Goal: Task Accomplishment & Management: Use online tool/utility

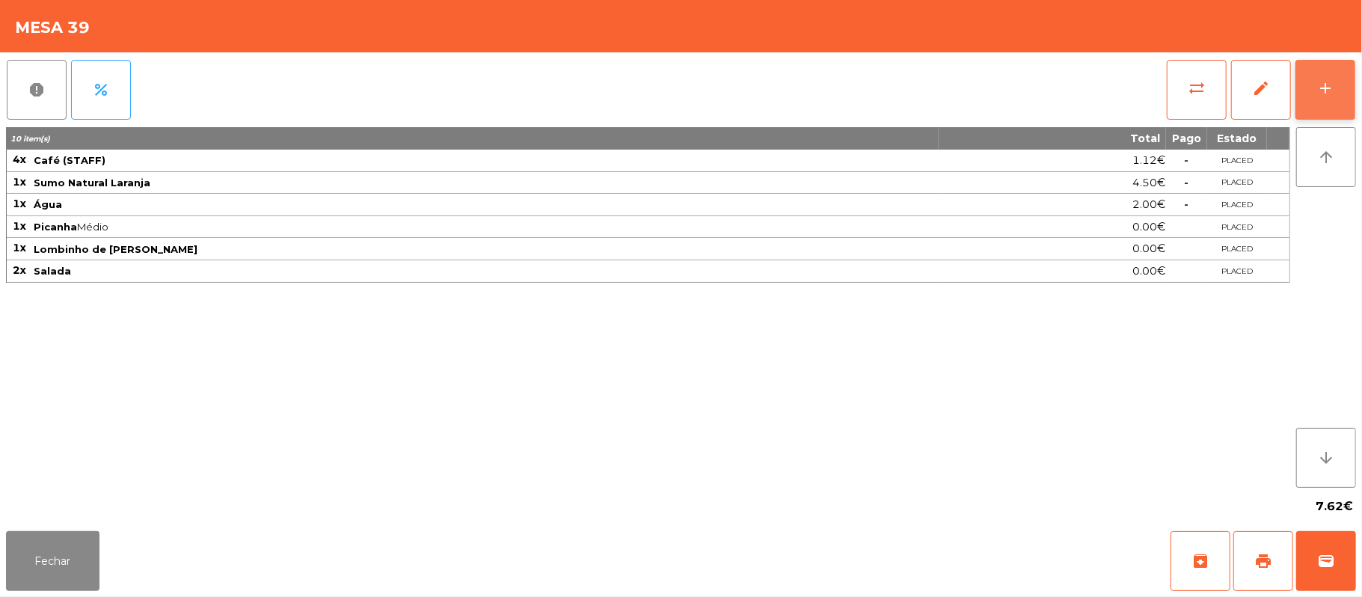
click at [1342, 96] on button "add" at bounding box center [1325, 90] width 60 height 60
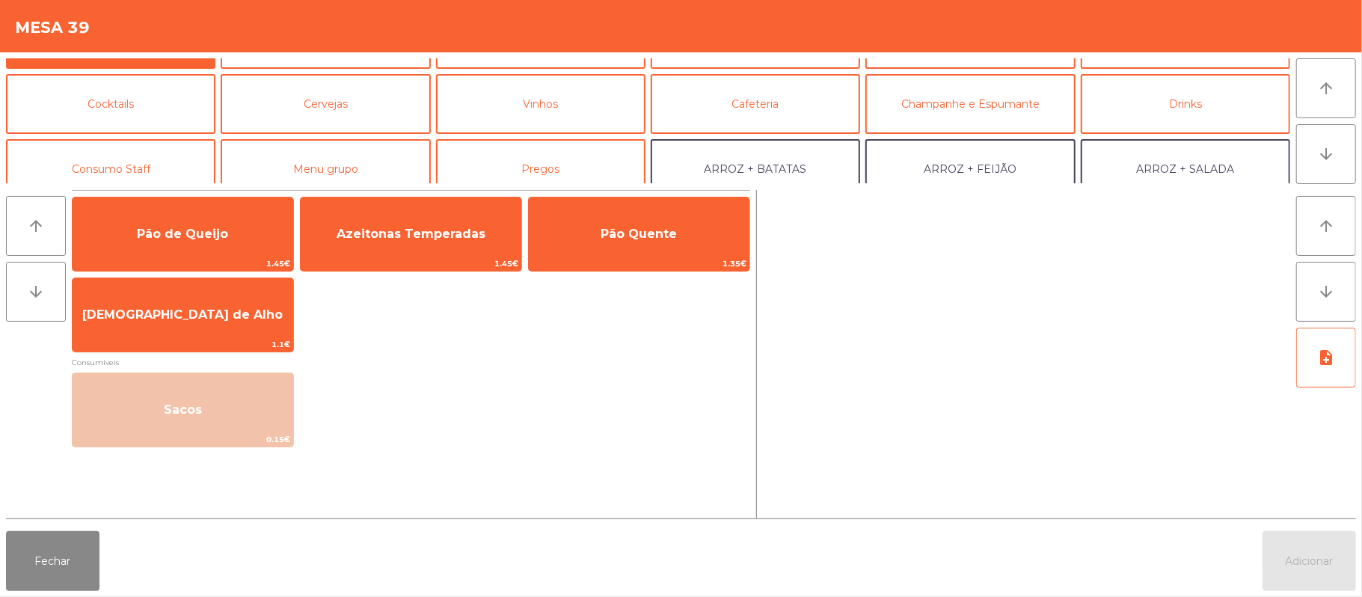
scroll to position [82, 0]
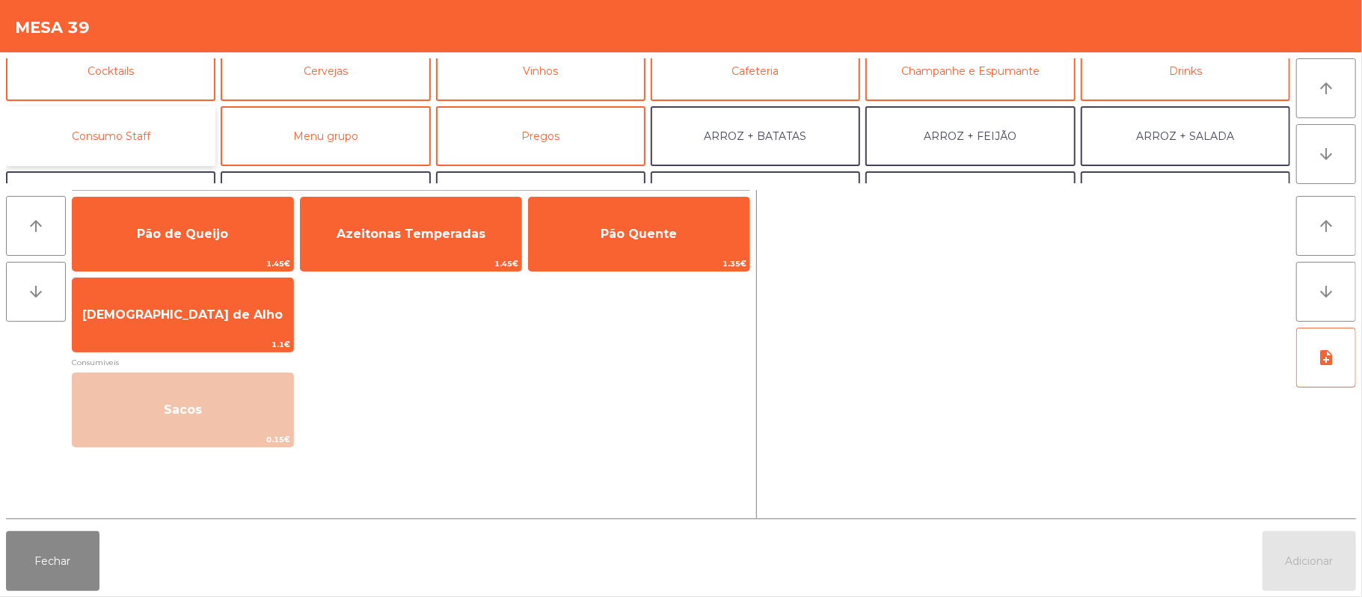
click at [126, 136] on button "Consumo Staff" at bounding box center [110, 136] width 209 height 60
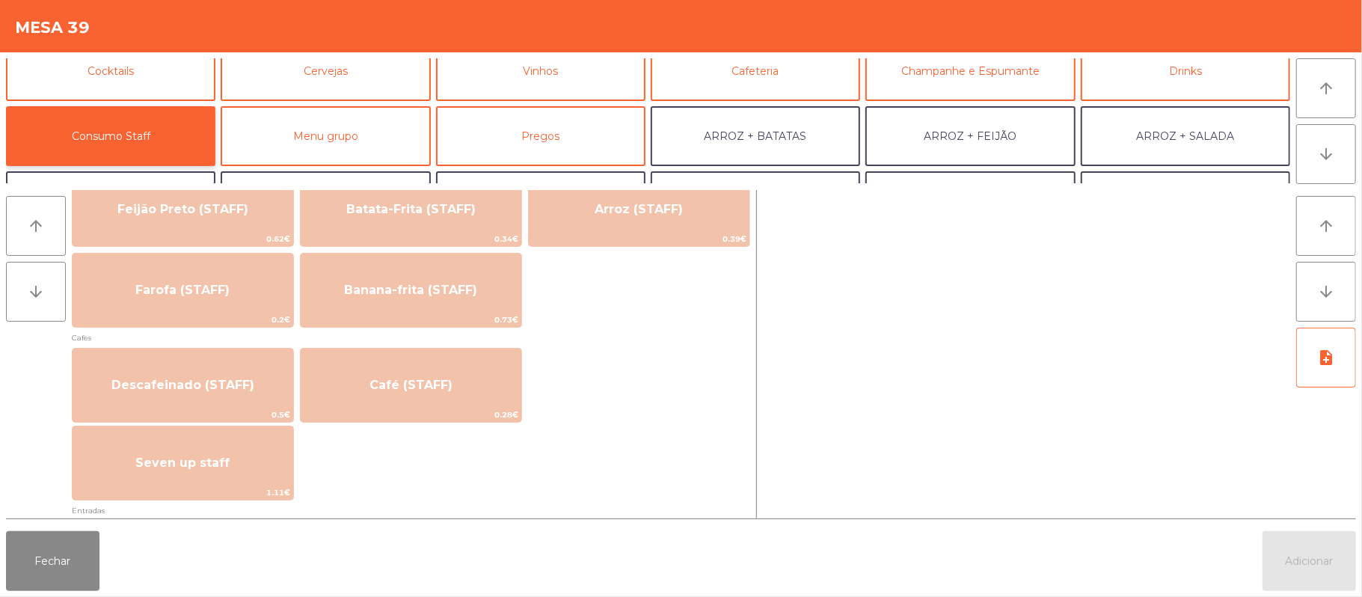
scroll to position [767, 0]
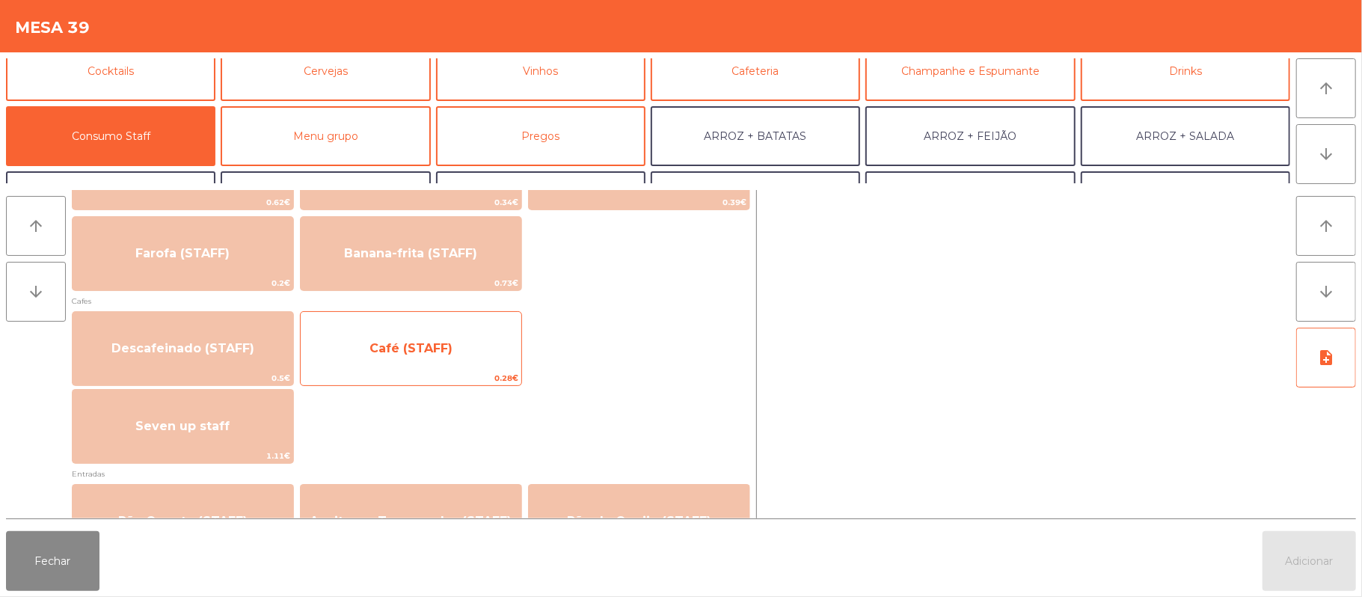
click at [429, 359] on span "Café (STAFF)" at bounding box center [411, 348] width 221 height 40
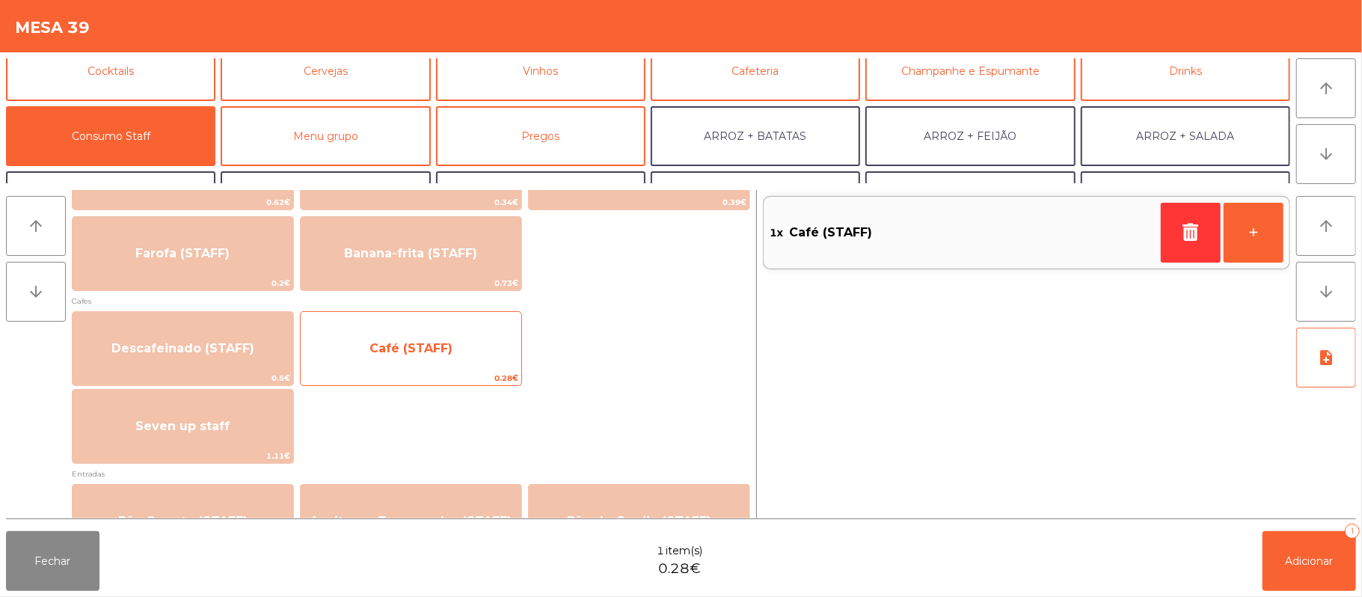
click at [417, 351] on span "Café (STAFF)" at bounding box center [410, 348] width 83 height 14
click at [411, 357] on span "Café (STAFF)" at bounding box center [411, 348] width 221 height 40
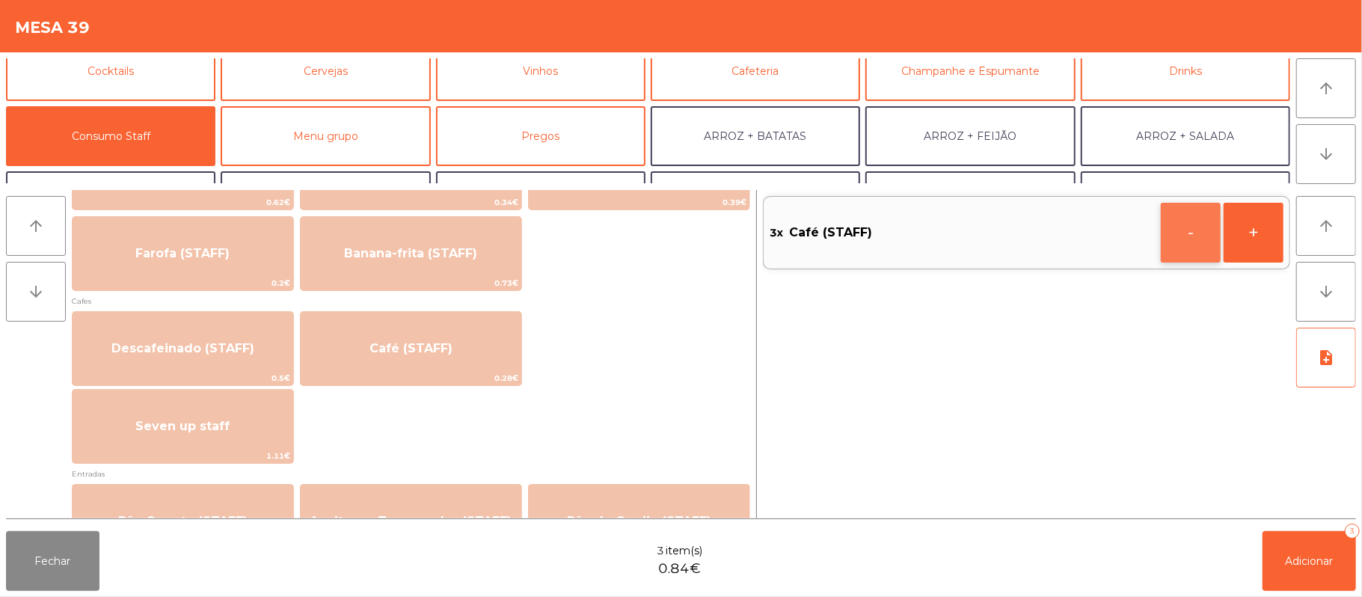
click at [1179, 250] on button "-" at bounding box center [1191, 233] width 60 height 60
click at [1310, 566] on span "Adicionar" at bounding box center [1310, 560] width 48 height 13
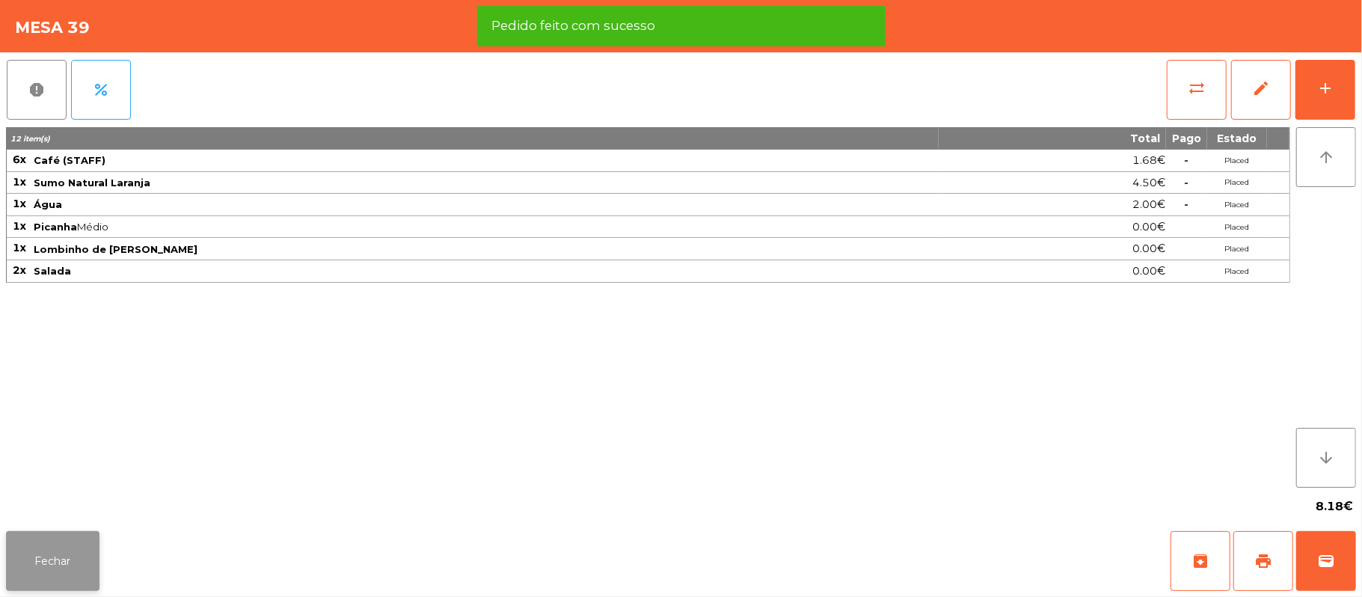
click at [45, 562] on button "Fechar" at bounding box center [52, 561] width 93 height 60
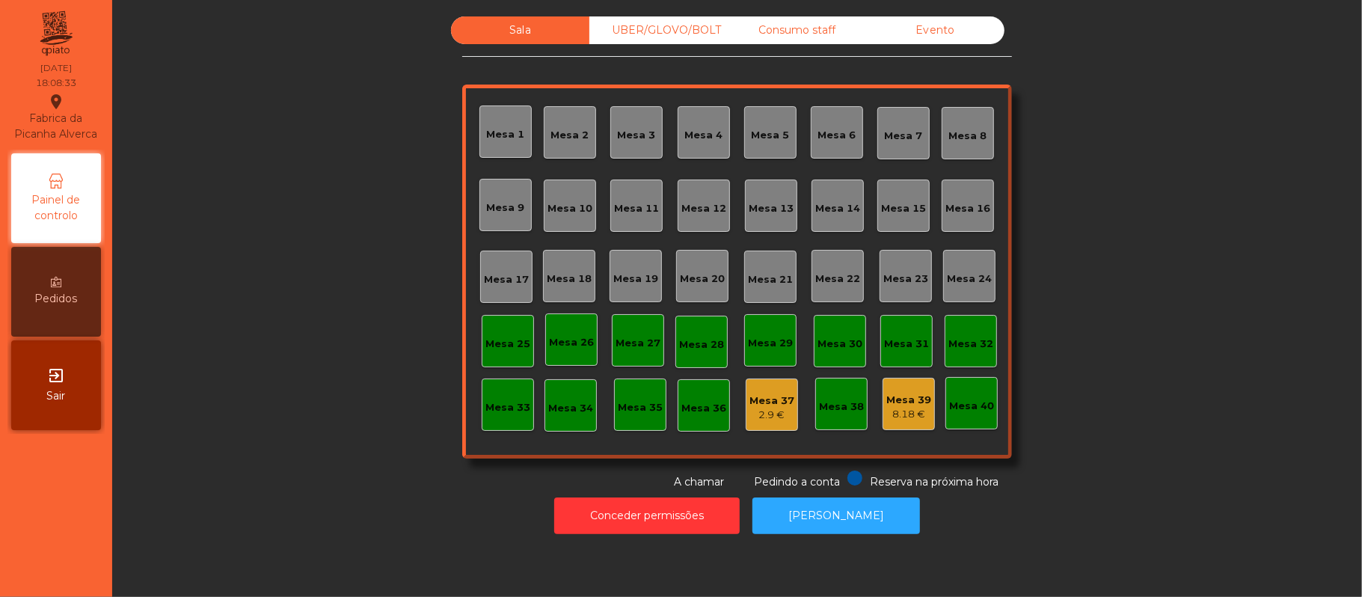
click at [889, 414] on div "8.18 €" at bounding box center [908, 414] width 45 height 15
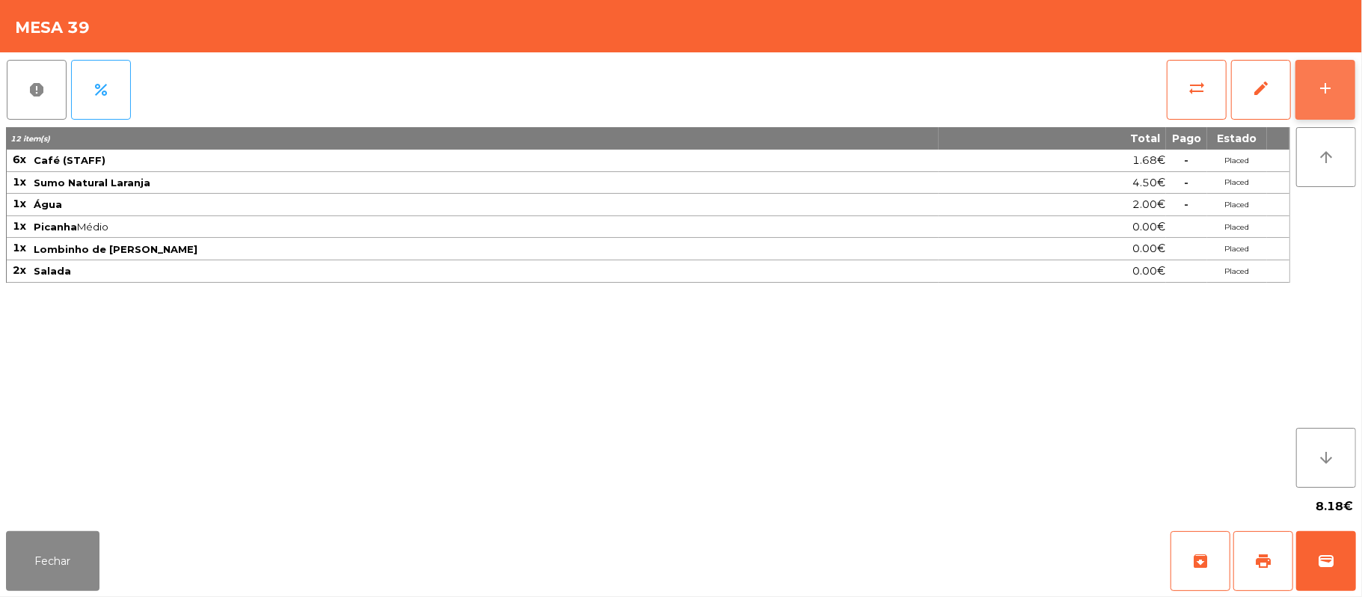
click at [1328, 82] on div "add" at bounding box center [1325, 88] width 18 height 18
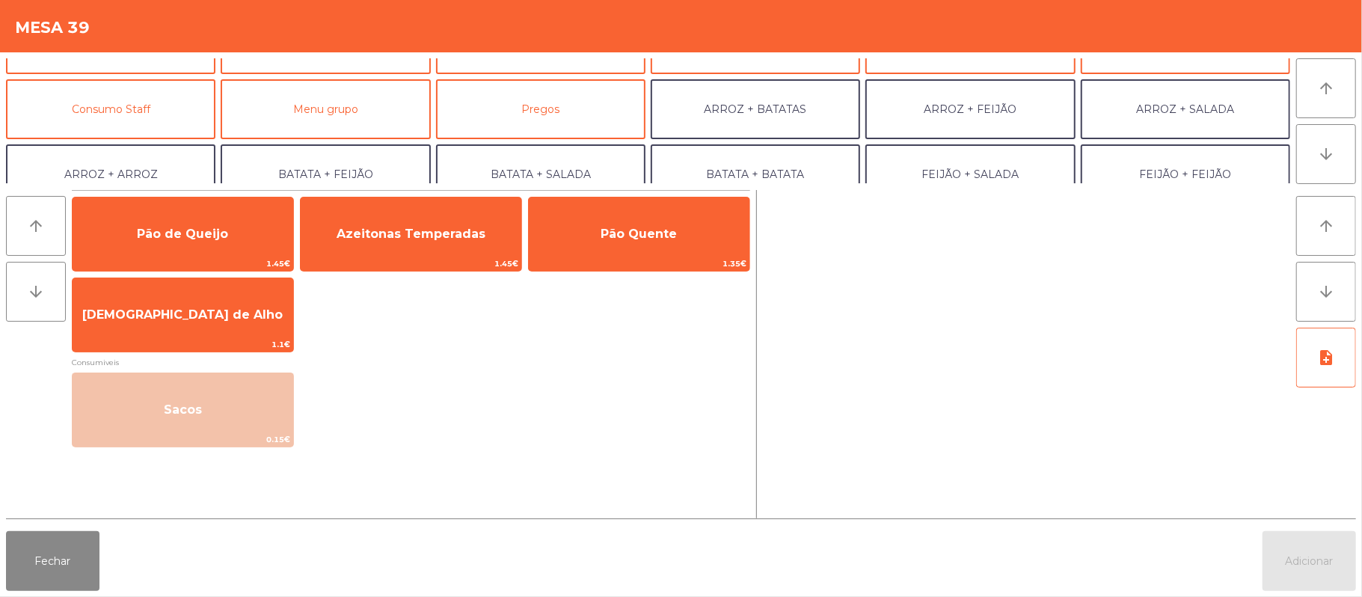
scroll to position [114, 0]
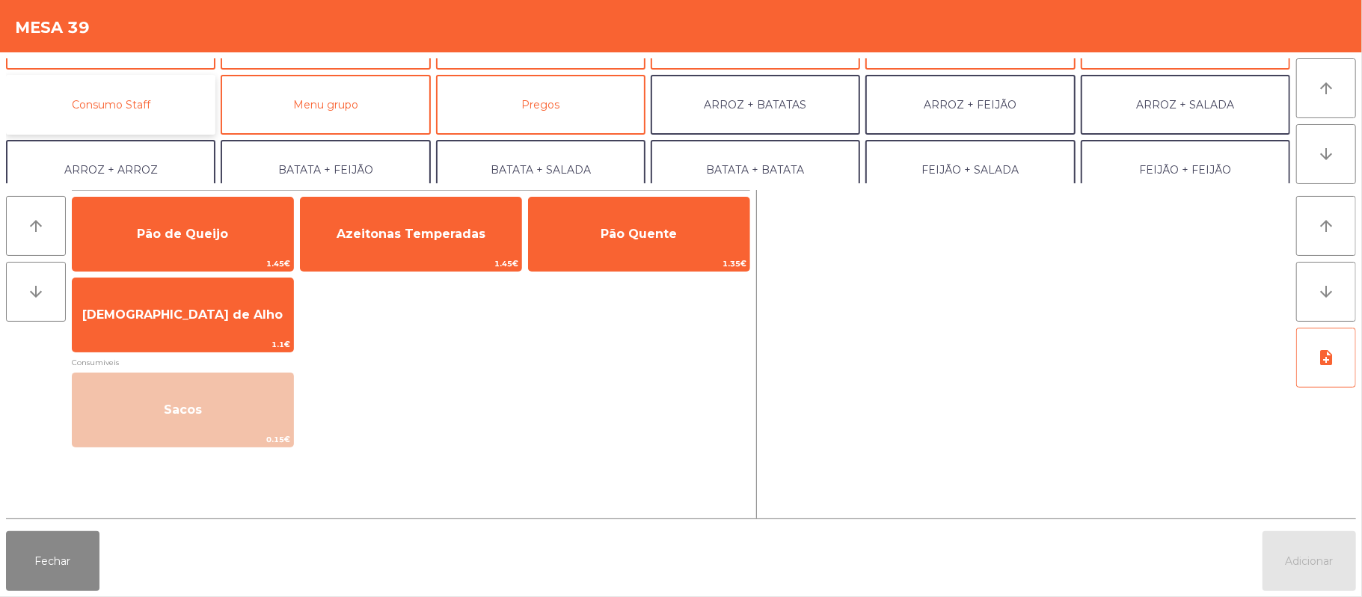
click at [154, 105] on button "Consumo Staff" at bounding box center [110, 105] width 209 height 60
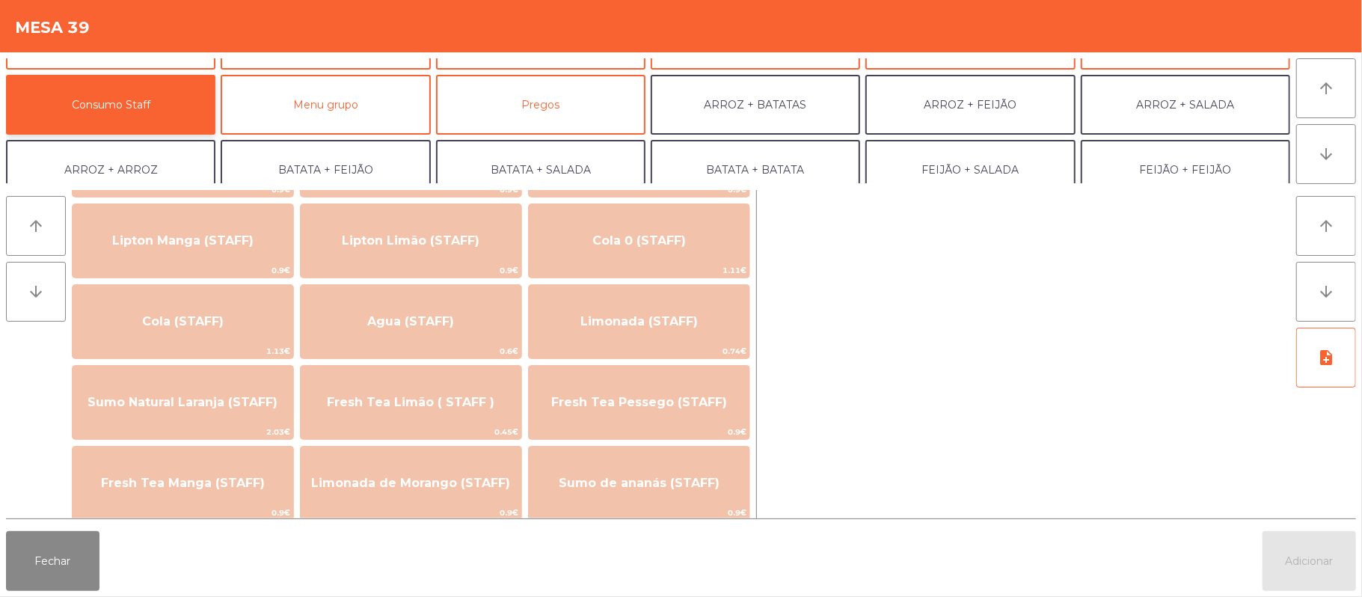
scroll to position [268, 0]
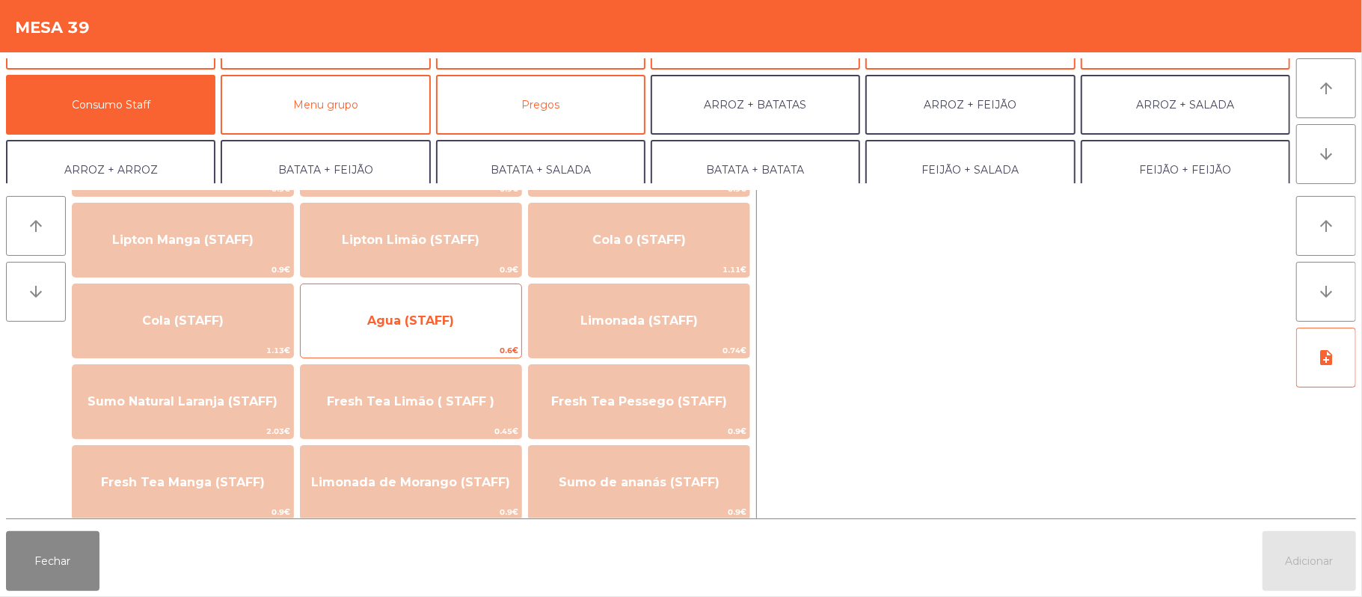
click at [452, 332] on span "Agua (STAFF)" at bounding box center [411, 321] width 221 height 40
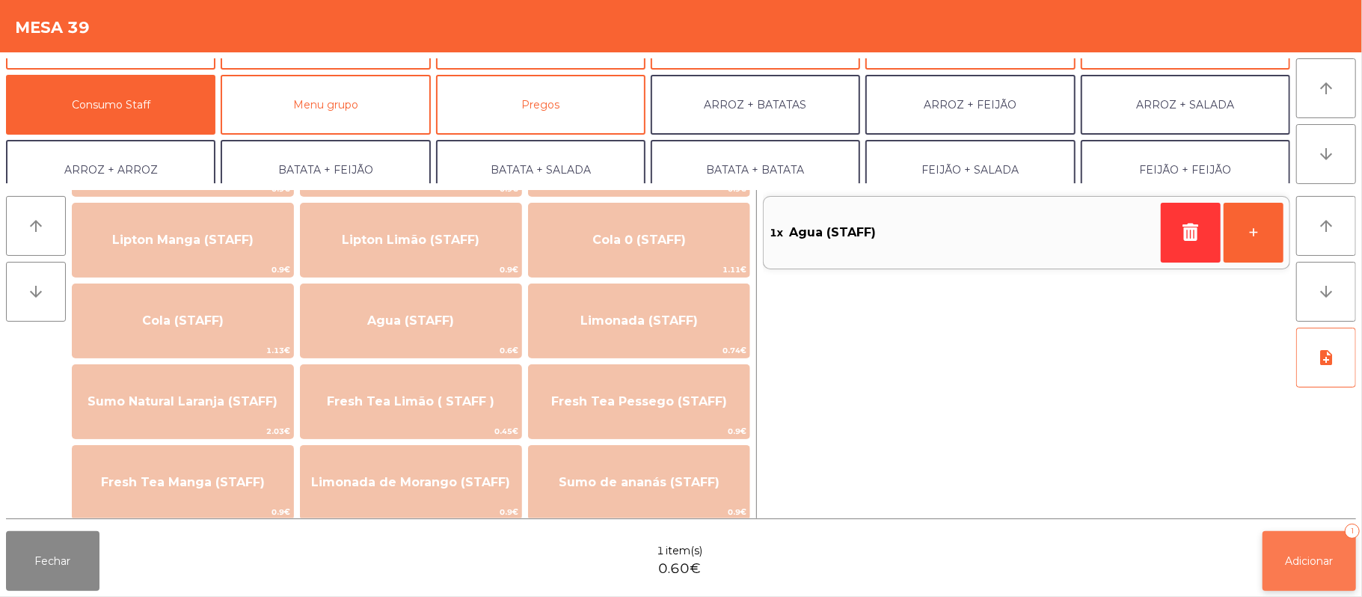
click at [1302, 558] on span "Adicionar" at bounding box center [1310, 560] width 48 height 13
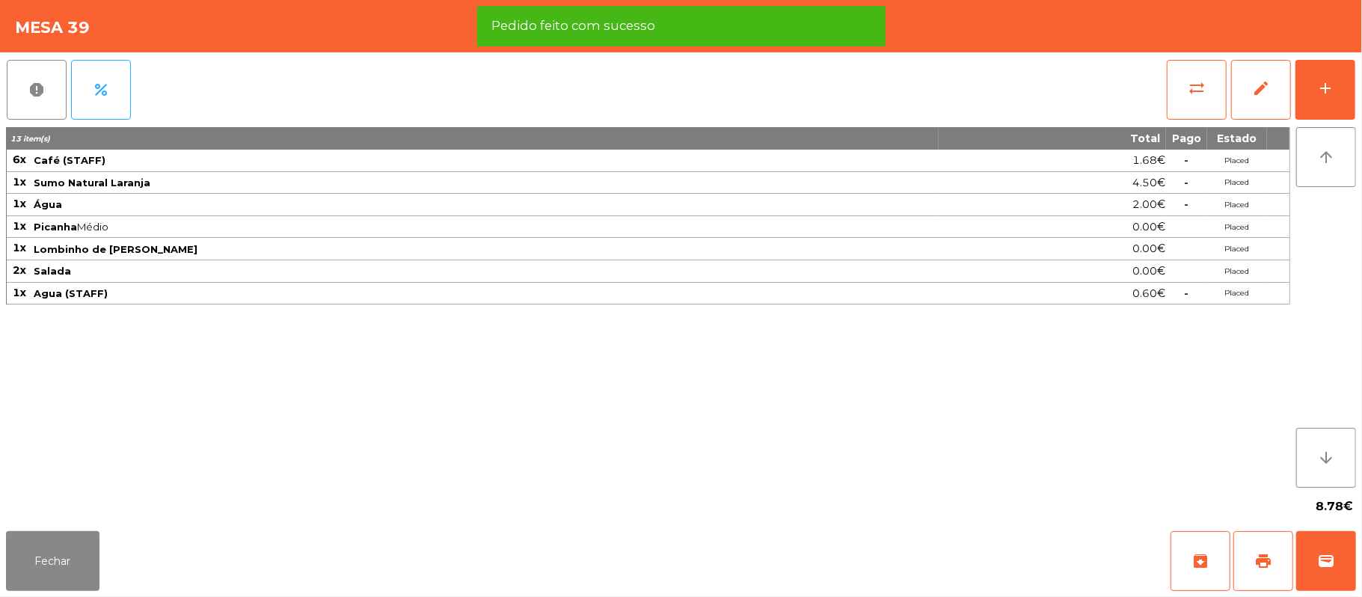
click at [121, 537] on div "Fechar archive print wallet" at bounding box center [681, 561] width 1362 height 72
click at [88, 536] on button "Fechar" at bounding box center [52, 561] width 93 height 60
